Goal: Navigation & Orientation: Find specific page/section

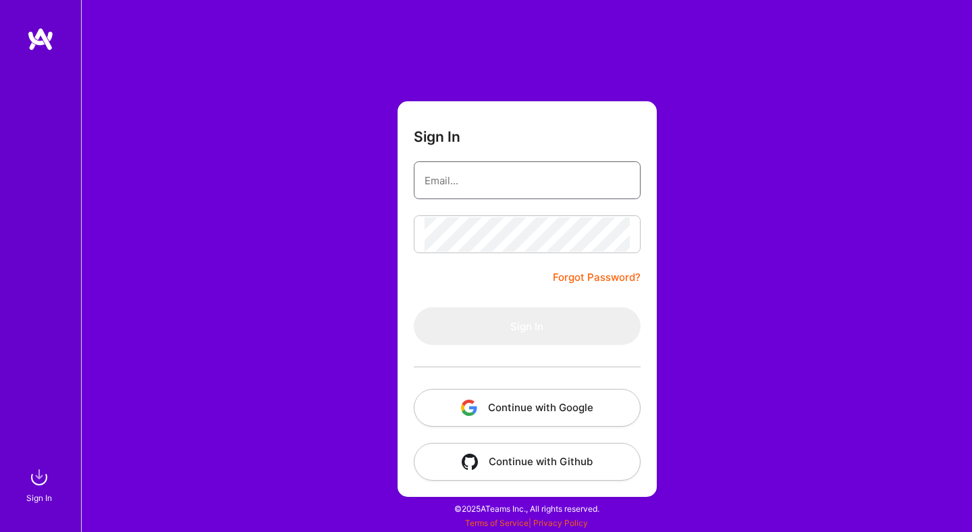
click at [526, 182] on input "email" at bounding box center [527, 180] width 205 height 34
type input "e"
click at [42, 36] on img at bounding box center [40, 39] width 27 height 24
click at [473, 405] on img "button" at bounding box center [469, 408] width 16 height 16
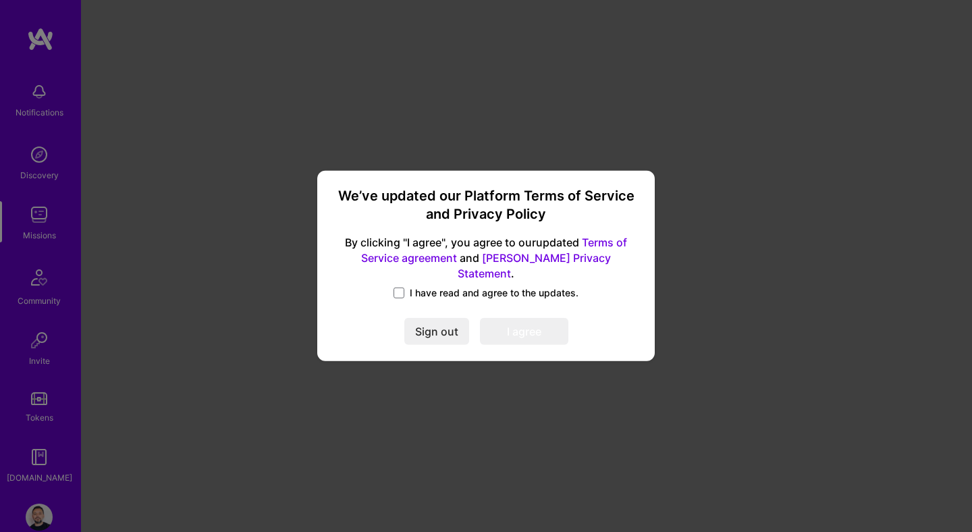
click at [407, 294] on div "I have read and agree to the updates." at bounding box center [486, 294] width 305 height 16
click at [402, 288] on span at bounding box center [399, 293] width 11 height 11
click at [0, 0] on input "I have read and agree to the updates." at bounding box center [0, 0] width 0 height 0
click at [506, 319] on button "I agree" at bounding box center [524, 332] width 88 height 27
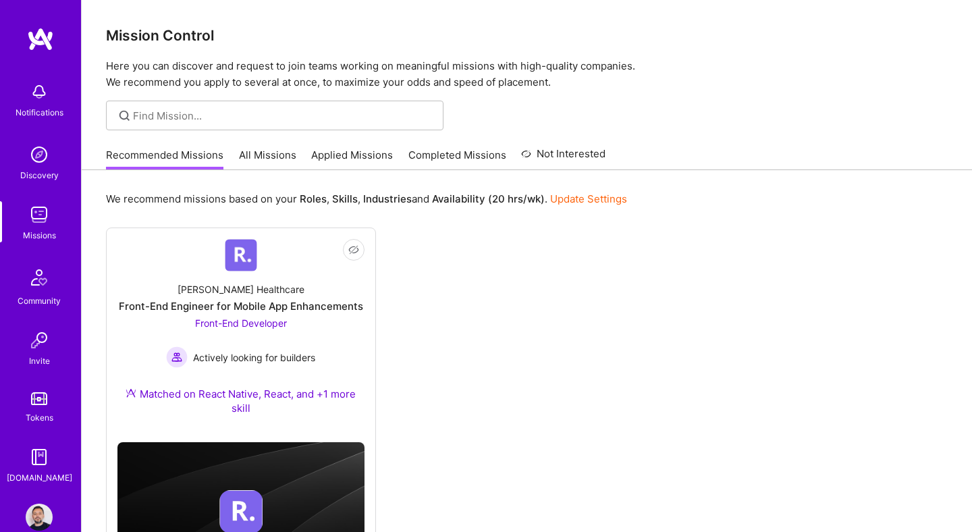
click at [29, 34] on img at bounding box center [40, 39] width 27 height 24
click at [45, 82] on img at bounding box center [39, 91] width 27 height 27
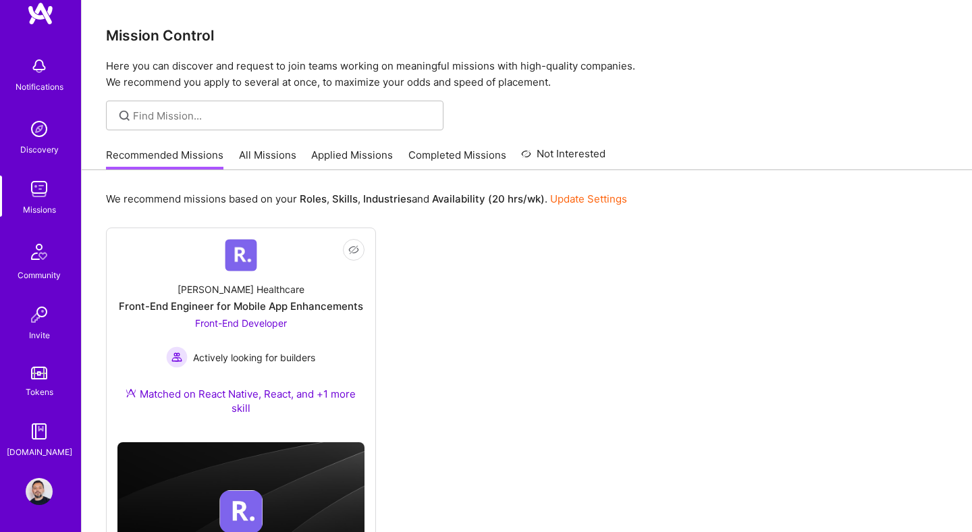
click at [44, 503] on img at bounding box center [39, 491] width 27 height 27
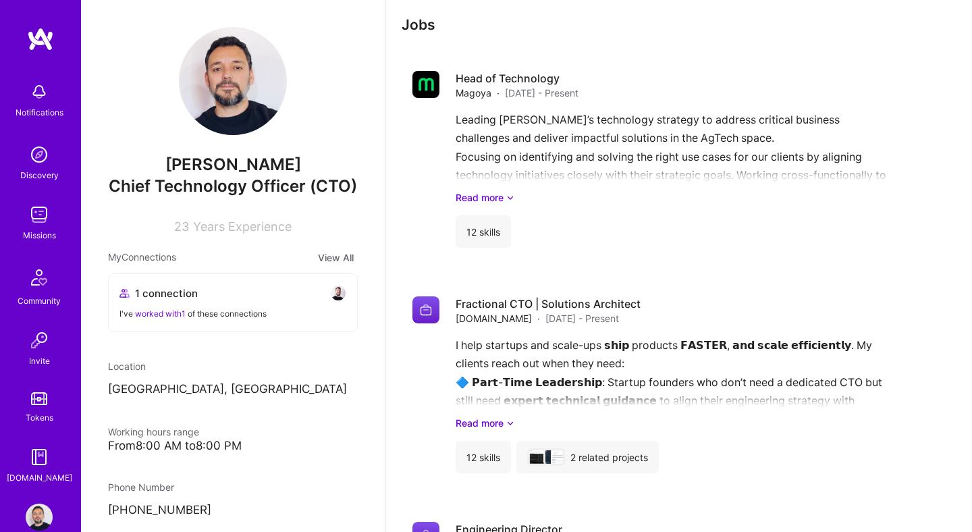
scroll to position [1498, 0]
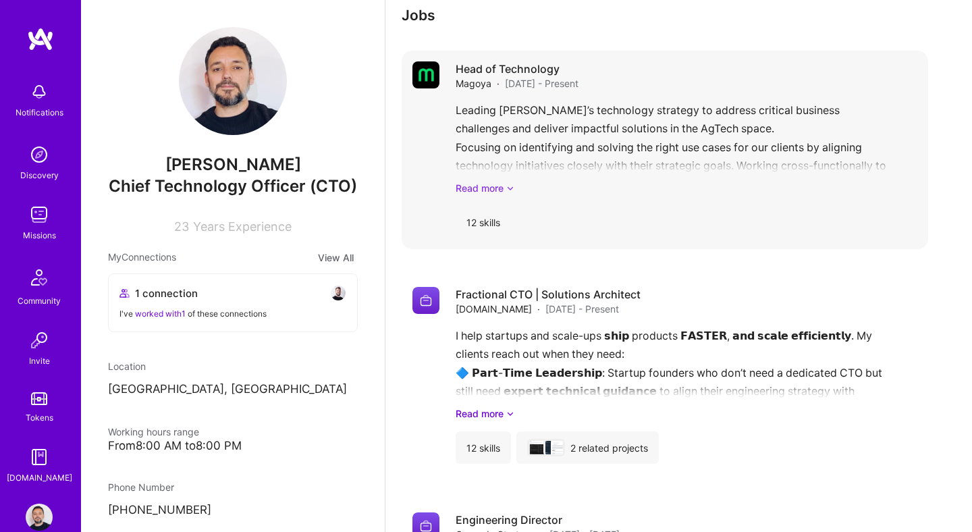
click at [503, 188] on link "Read more" at bounding box center [687, 188] width 462 height 14
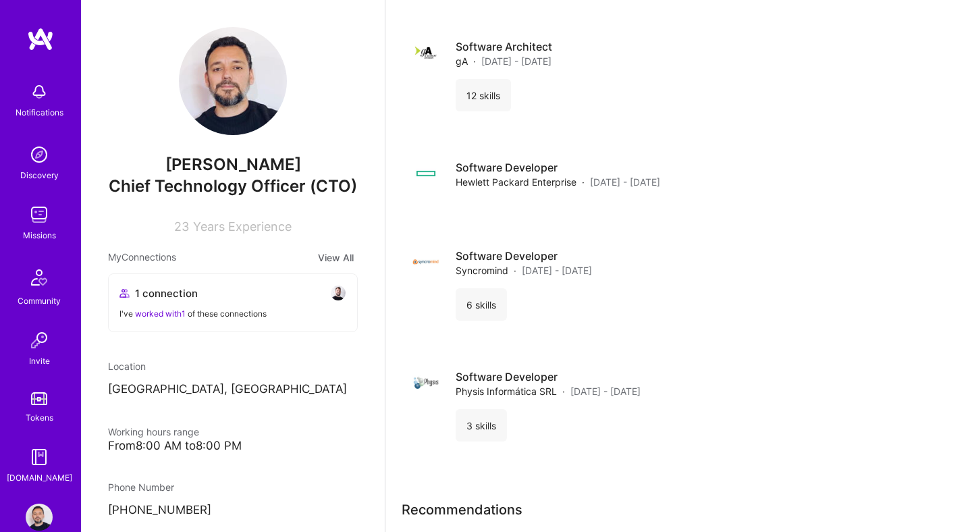
scroll to position [2816, 0]
